Goal: Transaction & Acquisition: Purchase product/service

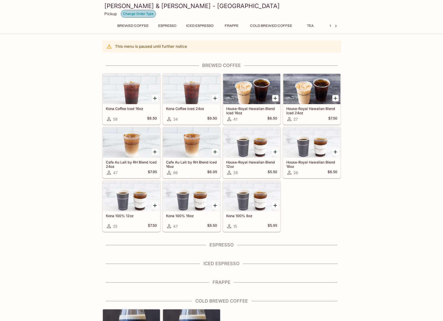
click at [133, 15] on button "Change Order Type" at bounding box center [138, 14] width 35 height 8
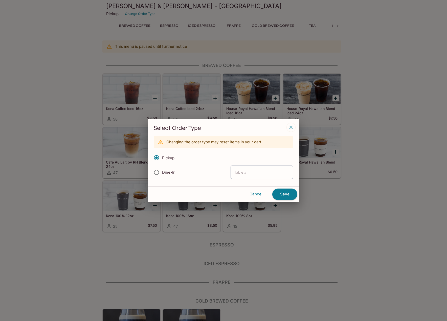
click at [289, 126] on icon "button" at bounding box center [291, 127] width 6 height 6
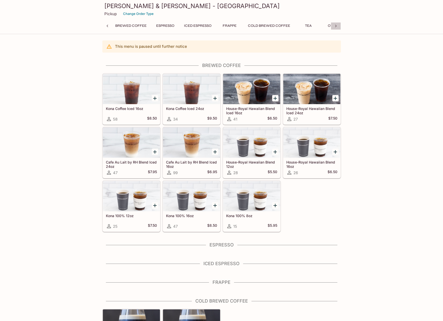
click at [336, 26] on icon at bounding box center [336, 26] width 2 height 3
click at [336, 26] on div "Brewed Coffee Espresso Iced Espresso Frappe Cold Brewed Coffee Tea Others" at bounding box center [221, 27] width 238 height 10
click at [318, 26] on button "Others" at bounding box center [319, 25] width 23 height 7
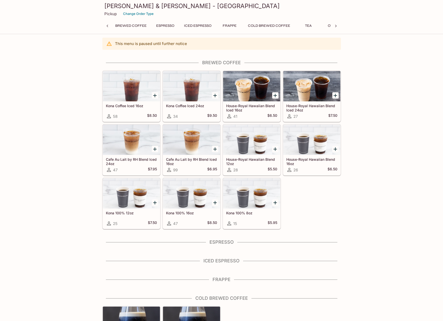
scroll to position [0, 0]
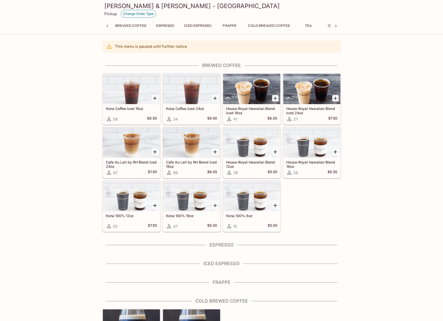
click at [134, 13] on button "Change Order Type" at bounding box center [138, 14] width 35 height 8
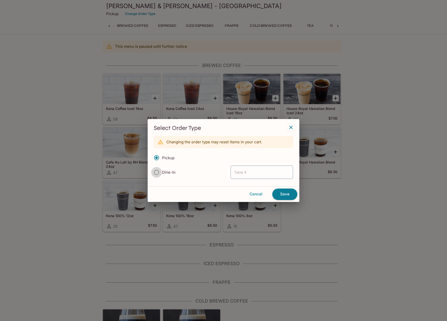
click at [156, 172] on input "Dine-In" at bounding box center [156, 172] width 11 height 11
radio input "true"
click at [243, 171] on input "text" at bounding box center [261, 171] width 62 height 13
type input "1"
click at [293, 127] on icon "button" at bounding box center [291, 127] width 6 height 6
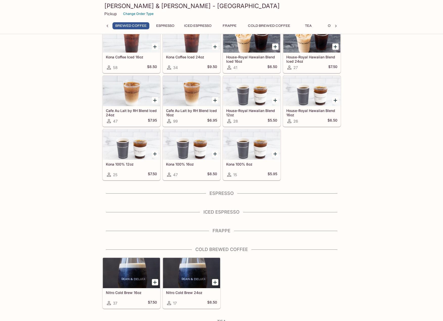
scroll to position [101, 0]
